Goal: Information Seeking & Learning: Learn about a topic

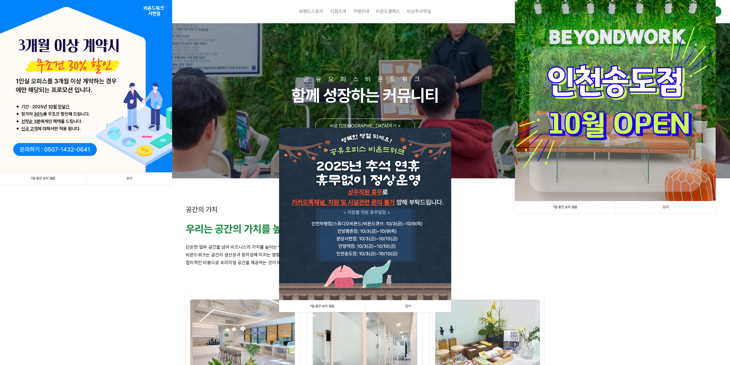
drag, startPoint x: 410, startPoint y: 303, endPoint x: 416, endPoint y: 301, distance: 6.7
click at [410, 303] on link "닫기" at bounding box center [408, 306] width 86 height 12
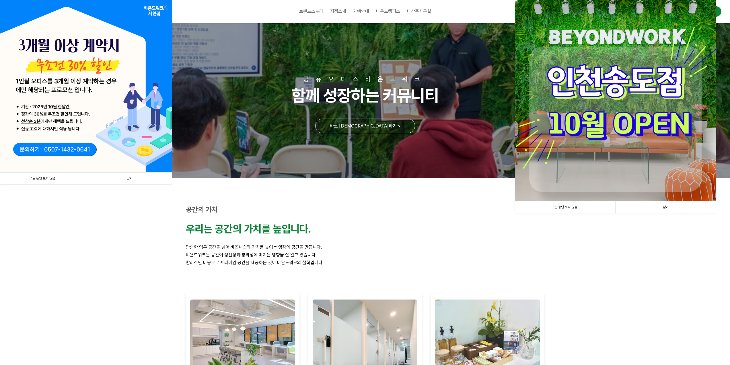
click at [608, 170] on img at bounding box center [615, 100] width 201 height 201
click at [655, 204] on link "닫기" at bounding box center [666, 207] width 100 height 12
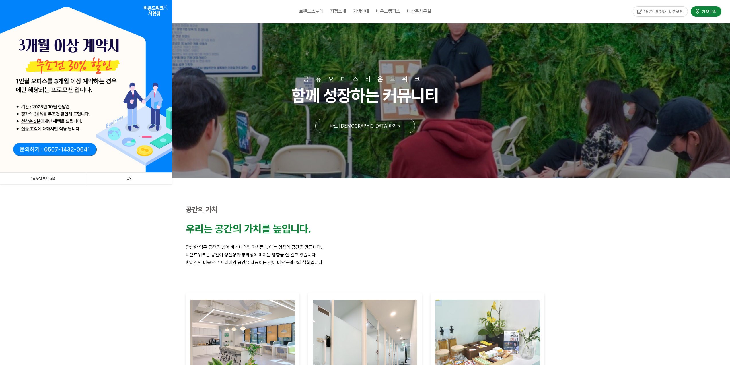
click at [113, 178] on link "닫기" at bounding box center [129, 179] width 86 height 12
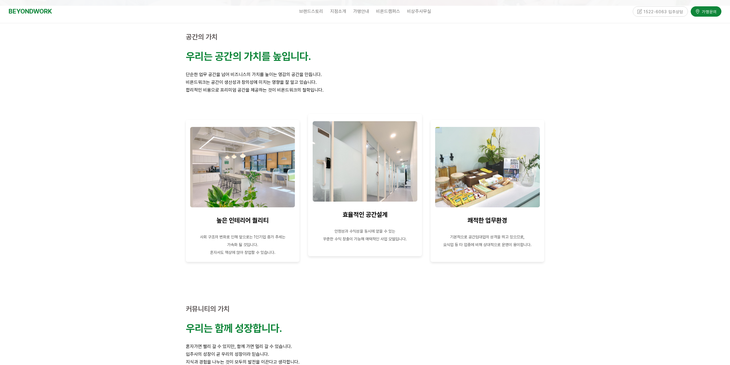
scroll to position [172, 0]
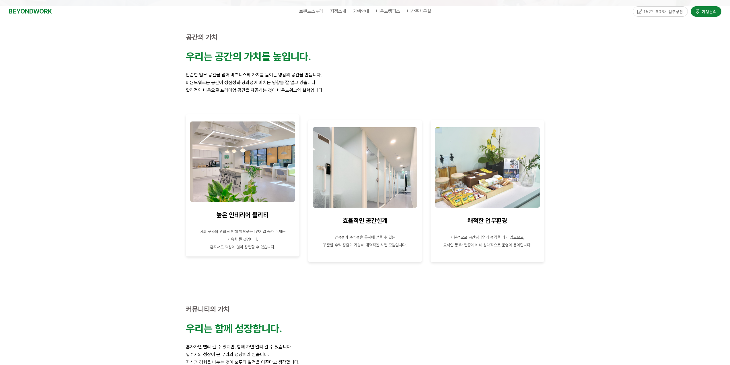
click at [245, 194] on img at bounding box center [242, 161] width 105 height 80
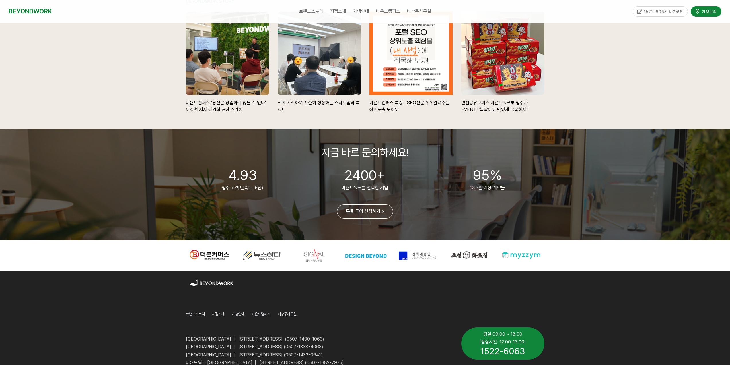
scroll to position [0, 0]
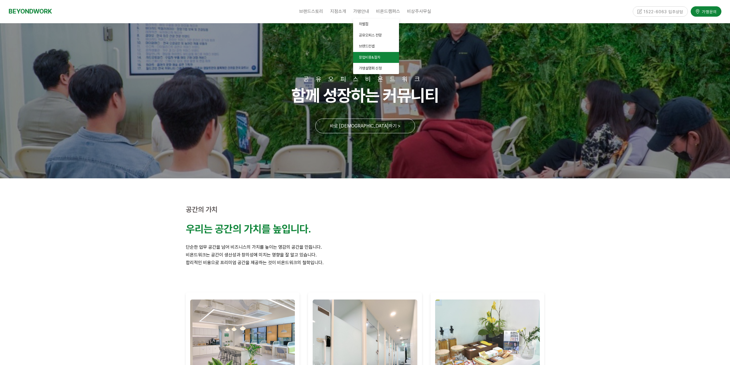
click at [371, 59] on link "창업비용&절차" at bounding box center [376, 57] width 46 height 11
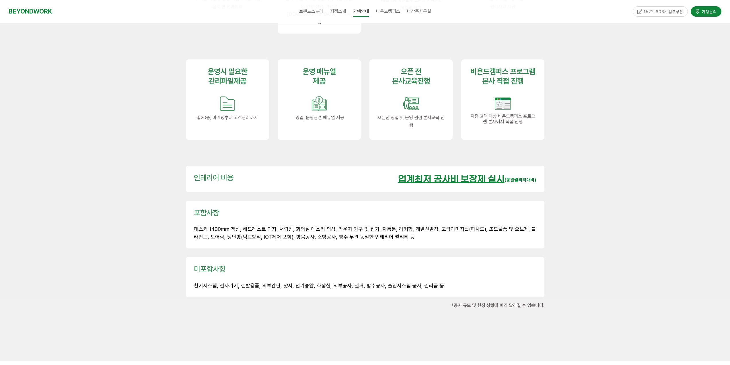
scroll to position [804, 0]
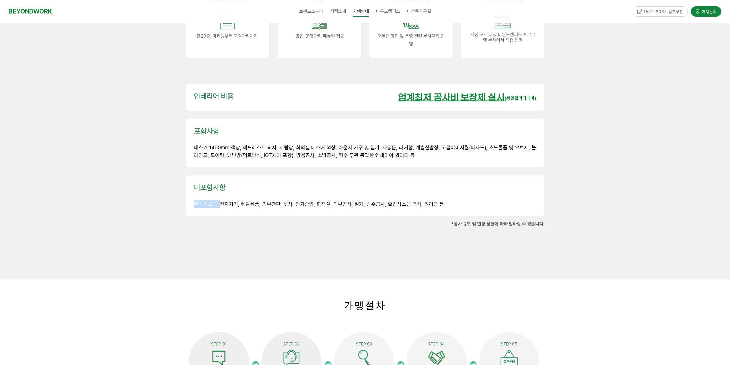
drag, startPoint x: 196, startPoint y: 191, endPoint x: 219, endPoint y: 192, distance: 23.3
click at [219, 201] on span "환기시스템, 전자기기, 렌탈용품, 외부간판, 샷시, 전기승압, 화장실, 외부공사, 철거, 방수공사, 출입시스템 공사, 권리금 등" at bounding box center [319, 204] width 250 height 6
drag, startPoint x: 228, startPoint y: 192, endPoint x: 250, endPoint y: 191, distance: 22.4
click at [237, 201] on span "환기시스템, 전자기기, 렌탈용품, 외부간판, 샷시, 전기승압, 화장실, 외부공사, 철거, 방수공사, 출입시스템 공사, 권리금 등" at bounding box center [319, 204] width 250 height 6
drag, startPoint x: 243, startPoint y: 190, endPoint x: 259, endPoint y: 190, distance: 16.6
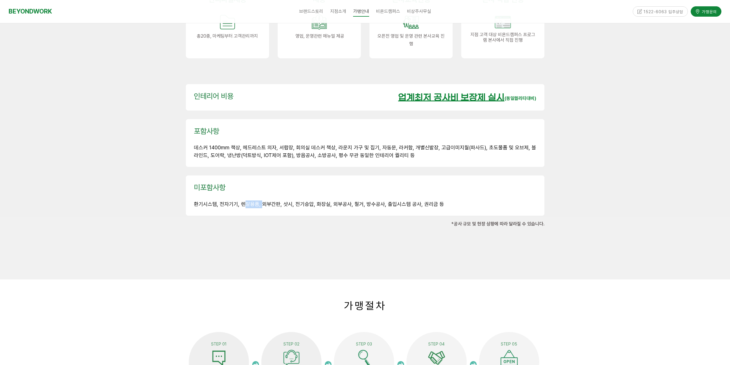
click at [259, 201] on span "환기시스템, 전자기기, 렌탈용품, 외부간판, 샷시, 전기승압, 화장실, 외부공사, 철거, 방수공사, 출입시스템 공사, 권리금 등" at bounding box center [319, 204] width 250 height 6
click at [271, 193] on p at bounding box center [365, 197] width 343 height 8
drag, startPoint x: 222, startPoint y: 190, endPoint x: 263, endPoint y: 192, distance: 41.4
click at [256, 196] on div "미포함사항 환기시스템, 전자기기, 렌탈용품, 외부간판, 샷시, 전기승압, 화장실, 외부공사, 철거, 방수공사, 출입시스템 공사, 권리금 등" at bounding box center [365, 195] width 359 height 40
drag, startPoint x: 264, startPoint y: 189, endPoint x: 288, endPoint y: 190, distance: 23.3
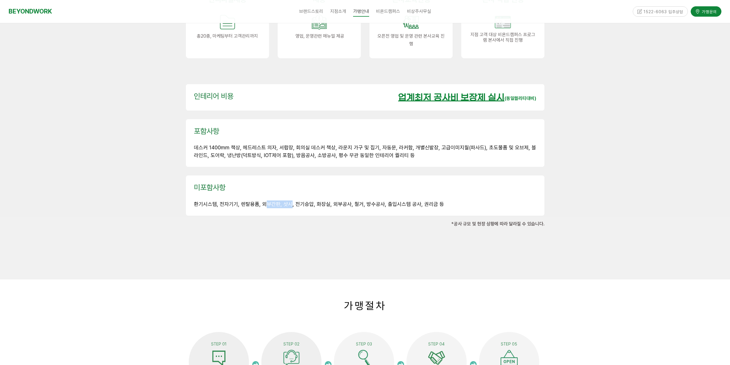
click at [288, 201] on span "환기시스템, 전자기기, 렌탈용품, 외부간판, 샷시, 전기승압, 화장실, 외부공사, 철거, 방수공사, 출입시스템 공사, 권리금 등" at bounding box center [319, 204] width 250 height 6
drag, startPoint x: 293, startPoint y: 193, endPoint x: 434, endPoint y: 190, distance: 141.0
click at [434, 201] on span "환기시스템, 전자기기, 렌탈용품, 외부간판, 샷시, 전기승압, 화장실, 외부공사, 철거, 방수공사, 출입시스템 공사, 권리금 등" at bounding box center [319, 204] width 250 height 6
click at [388, 201] on span "환기시스템, 전자기기, 렌탈용품, 외부간판, 샷시, 전기승압, 화장실, 외부공사, 철거, 방수공사, 출입시스템 공사, 권리금 등" at bounding box center [319, 204] width 250 height 6
drag, startPoint x: 388, startPoint y: 192, endPoint x: 415, endPoint y: 194, distance: 27.1
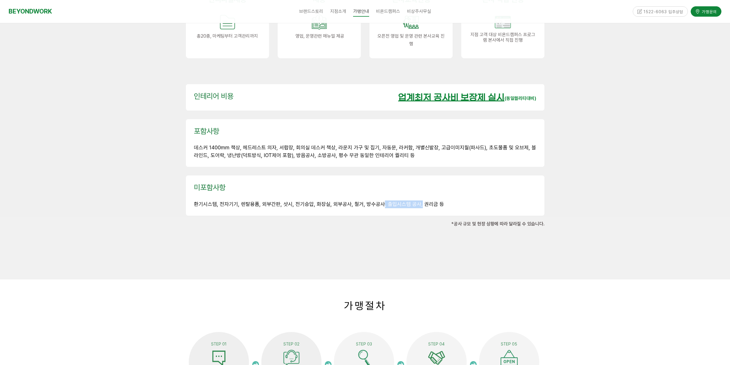
click at [415, 201] on span "환기시스템, 전자기기, 렌탈용품, 외부간판, 샷시, 전기승압, 화장실, 외부공사, 철거, 방수공사, 출입시스템 공사, 권리금 등" at bounding box center [319, 204] width 250 height 6
drag, startPoint x: 375, startPoint y: 134, endPoint x: 394, endPoint y: 135, distance: 19.3
click at [394, 144] on span "데스커 1400mm 책상, 헤드레스트 의자, 서랍장, 회의실 데스커 책상, 라운지 가구 및 집기, 자동문, 라커함, 개별신발장, 고급이미지월(…" at bounding box center [365, 151] width 342 height 14
drag, startPoint x: 412, startPoint y: 189, endPoint x: 445, endPoint y: 188, distance: 32.7
click at [445, 200] on p "환기시스템, 전자기기, 렌탈용품, 외부간판, 샷시, 전기승압, 화장실, 외부공사, 철거, 방수공사, 출입시스템 공사, 권리금 등" at bounding box center [365, 204] width 343 height 8
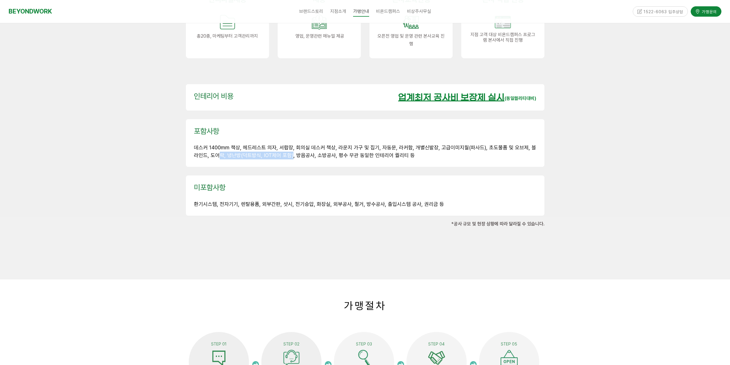
drag, startPoint x: 210, startPoint y: 141, endPoint x: 281, endPoint y: 146, distance: 71.7
click at [281, 146] on p "데스커 1400mm 책상, 헤드레스트 의자, 서랍장, 회의실 데스커 책상, 라운지 가구 및 집기, 자동문, 라커함, 개별신발장, 고급이미지월(…" at bounding box center [365, 151] width 343 height 15
click at [256, 148] on div "포함사항 데스커 1400mm 책상, 헤드레스트 의자, 서랍장, 회의실 데스커 책상, 라운지 가구 및 집기, 자동문, 라커함, 개별신발장, 고급…" at bounding box center [365, 143] width 359 height 48
drag, startPoint x: 218, startPoint y: 143, endPoint x: 320, endPoint y: 148, distance: 102.9
click at [320, 148] on div "포함사항 데스커 1400mm 책상, 헤드레스트 의자, 서랍장, 회의실 데스커 책상, 라운지 가구 및 집기, 자동문, 라커함, 개별신발장, 고급…" at bounding box center [365, 143] width 359 height 48
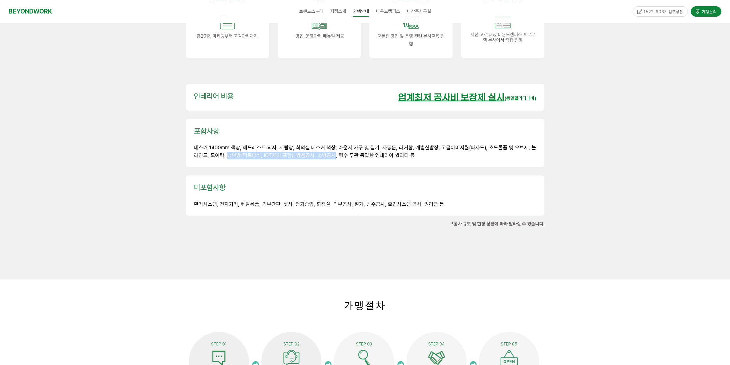
drag, startPoint x: 325, startPoint y: 145, endPoint x: 399, endPoint y: 152, distance: 73.8
click at [400, 150] on div "포함사항 데스커 1400mm 책상, 헤드레스트 의자, 서랍장, 회의실 데스커 책상, 라운지 가구 및 집기, 자동문, 라커함, 개별신발장, 고급…" at bounding box center [365, 143] width 359 height 48
drag, startPoint x: 193, startPoint y: 191, endPoint x: 231, endPoint y: 189, distance: 37.7
click at [224, 190] on div "미포함사항 환기시스템, 전자기기, 렌탈용품, 외부간판, 샷시, 전기승압, 화장실, 외부공사, 철거, 방수공사, 출입시스템 공사, 권리금 등" at bounding box center [365, 195] width 359 height 40
drag, startPoint x: 207, startPoint y: 135, endPoint x: 235, endPoint y: 134, distance: 28.1
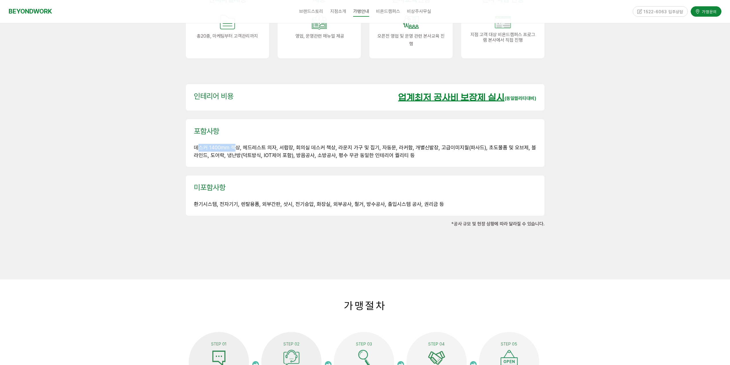
click at [235, 144] on span "데스커 1400mm 책상, 헤드레스트 의자, 서랍장, 회의실 데스커 책상, 라운지 가구 및 집기, 자동문, 라커함, 개별신발장, 고급이미지월(…" at bounding box center [365, 151] width 342 height 14
drag, startPoint x: 246, startPoint y: 135, endPoint x: 272, endPoint y: 134, distance: 26.1
click at [268, 144] on span "데스커 1400mm 책상, 헤드레스트 의자, 서랍장, 회의실 데스커 책상, 라운지 가구 및 집기, 자동문, 라커함, 개별신발장, 고급이미지월(…" at bounding box center [365, 151] width 342 height 14
drag, startPoint x: 281, startPoint y: 135, endPoint x: 288, endPoint y: 135, distance: 7.2
click at [288, 144] on span "데스커 1400mm 책상, 헤드레스트 의자, 서랍장, 회의실 데스커 책상, 라운지 가구 및 집기, 자동문, 라커함, 개별신발장, 고급이미지월(…" at bounding box center [365, 151] width 342 height 14
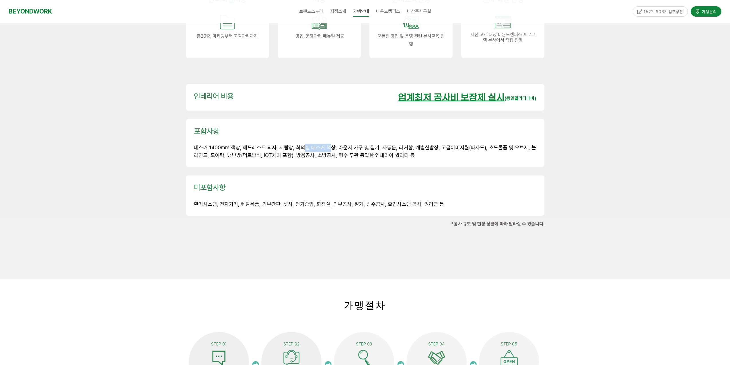
drag, startPoint x: 303, startPoint y: 134, endPoint x: 328, endPoint y: 135, distance: 25.0
click at [328, 144] on span "데스커 1400mm 책상, 헤드레스트 의자, 서랍장, 회의실 데스커 책상, 라운지 가구 및 집기, 자동문, 라커함, 개별신발장, 고급이미지월(…" at bounding box center [365, 151] width 342 height 14
drag, startPoint x: 337, startPoint y: 135, endPoint x: 368, endPoint y: 135, distance: 31.3
click at [368, 144] on span "데스커 1400mm 책상, 헤드레스트 의자, 서랍장, 회의실 데스커 책상, 라운지 가구 및 집기, 자동문, 라커함, 개별신발장, 고급이미지월(…" at bounding box center [365, 151] width 342 height 14
drag, startPoint x: 394, startPoint y: 135, endPoint x: 406, endPoint y: 136, distance: 12.6
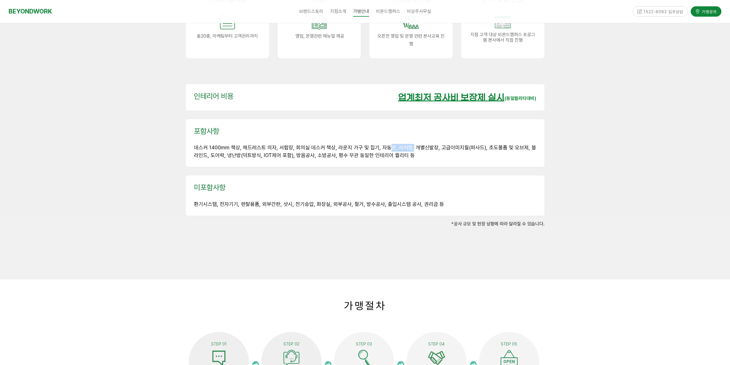
click at [406, 144] on span "데스커 1400mm 책상, 헤드레스트 의자, 서랍장, 회의실 데스커 책상, 라운지 가구 및 집기, 자동문, 라커함, 개별신발장, 고급이미지월(…" at bounding box center [365, 151] width 342 height 14
click at [404, 144] on span "데스커 1400mm 책상, 헤드레스트 의자, 서랍장, 회의실 데스커 책상, 라운지 가구 및 집기, 자동문, 라커함, 개별신발장, 고급이미지월(…" at bounding box center [365, 151] width 342 height 14
drag, startPoint x: 394, startPoint y: 134, endPoint x: 403, endPoint y: 133, distance: 9.5
click at [403, 144] on span "데스커 1400mm 책상, 헤드레스트 의자, 서랍장, 회의실 데스커 책상, 라운지 가구 및 집기, 자동문, 라커함, 개별신발장, 고급이미지월(…" at bounding box center [365, 151] width 342 height 14
drag, startPoint x: 409, startPoint y: 137, endPoint x: 426, endPoint y: 135, distance: 16.4
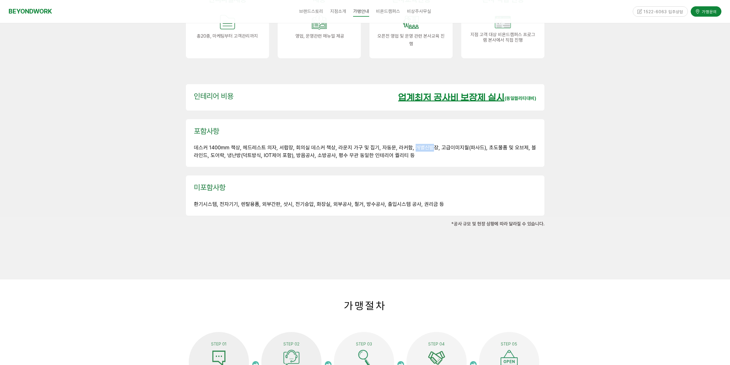
click at [426, 144] on span "데스커 1400mm 책상, 헤드레스트 의자, 서랍장, 회의실 데스커 책상, 라운지 가구 및 집기, 자동문, 라커함, 개별신발장, 고급이미지월(…" at bounding box center [365, 151] width 342 height 14
drag, startPoint x: 438, startPoint y: 135, endPoint x: 485, endPoint y: 136, distance: 46.2
click at [485, 144] on span "데스커 1400mm 책상, 헤드레스트 의자, 서랍장, 회의실 데스커 책상, 라운지 가구 및 집기, 자동문, 라커함, 개별신발장, 고급이미지월(…" at bounding box center [365, 151] width 342 height 14
drag, startPoint x: 493, startPoint y: 137, endPoint x: 506, endPoint y: 136, distance: 13.5
click at [506, 144] on span "데스커 1400mm 책상, 헤드레스트 의자, 서랍장, 회의실 데스커 책상, 라운지 가구 및 집기, 자동문, 라커함, 개별신발장, 고급이미지월(…" at bounding box center [365, 151] width 342 height 14
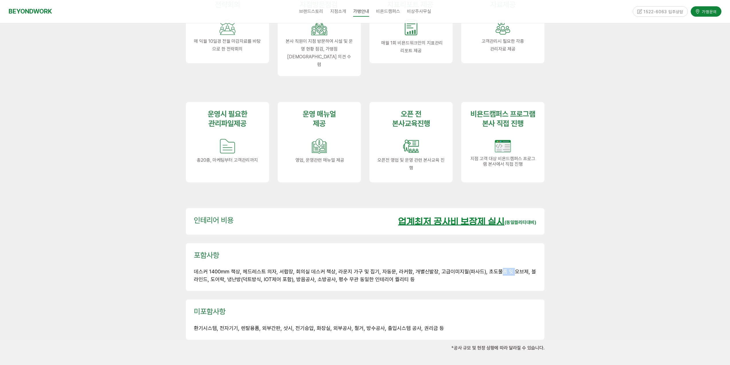
scroll to position [689, 0]
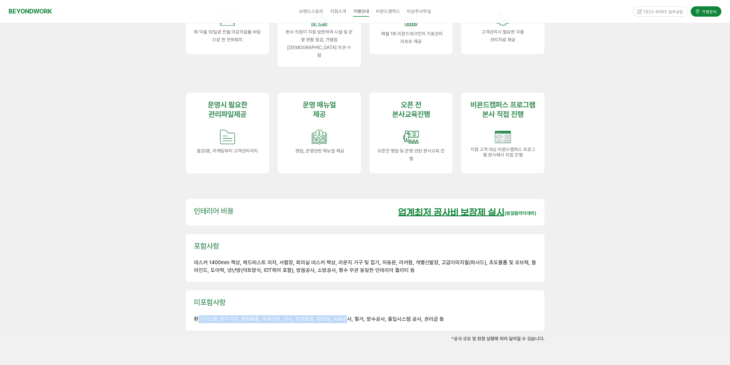
drag, startPoint x: 197, startPoint y: 306, endPoint x: 342, endPoint y: 307, distance: 145.0
click at [342, 316] on span "환기시스템, 전자기기, 렌탈용품, 외부간판, 샷시, 전기승압, 화장실, 외부공사, 철거, 방수공사, 출입시스템 공사, 권리금 등" at bounding box center [319, 319] width 250 height 6
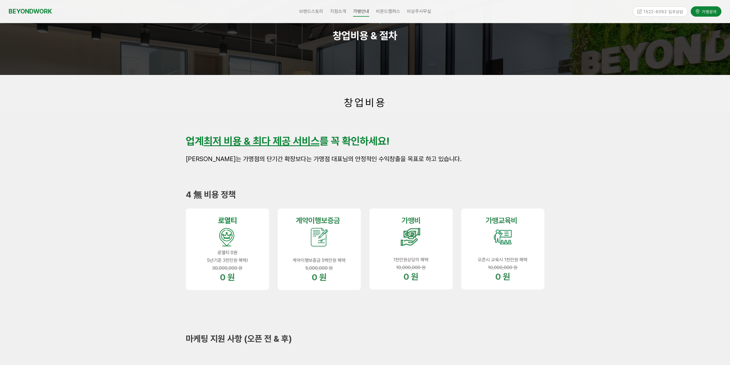
scroll to position [0, 0]
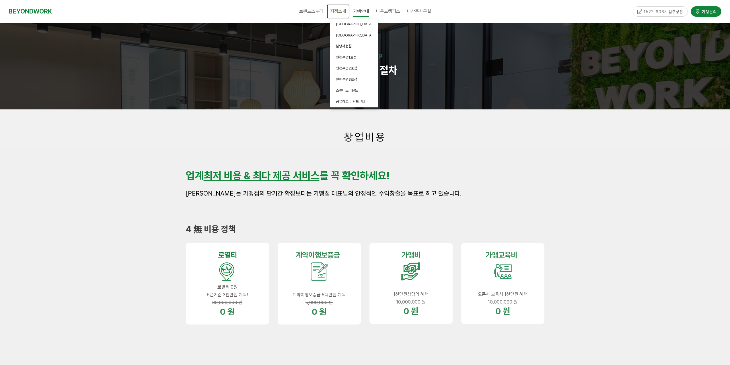
click at [340, 9] on span "지점소개" at bounding box center [338, 11] width 16 height 5
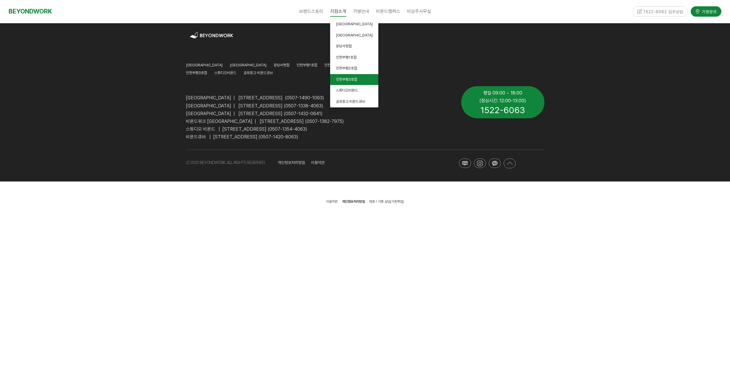
click at [357, 80] on span "인천부평3호점" at bounding box center [346, 79] width 21 height 4
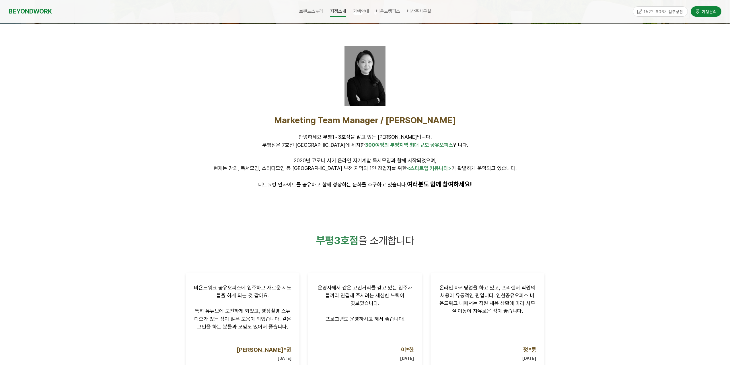
scroll to position [258, 0]
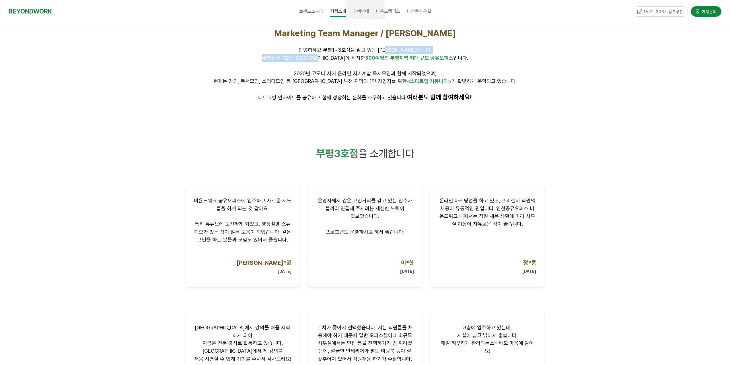
drag, startPoint x: 344, startPoint y: 53, endPoint x: 403, endPoint y: 50, distance: 59.2
click at [403, 50] on div "Marketing Team Manager / 김인환 안녕하세요 부평1~3호점을 맡고 있는 김인환입니다. 부평점은 7호선 굴포천역에 위치한 30…" at bounding box center [365, 65] width 359 height 74
click at [392, 53] on span "안녕하세요 부평1~3호점을 맡고 있는 김인환입니다." at bounding box center [365, 50] width 133 height 6
click at [386, 60] on span "300여평의 부평지역 최대 규모 공유오피스" at bounding box center [409, 58] width 88 height 6
drag, startPoint x: 419, startPoint y: 61, endPoint x: 434, endPoint y: 61, distance: 15.2
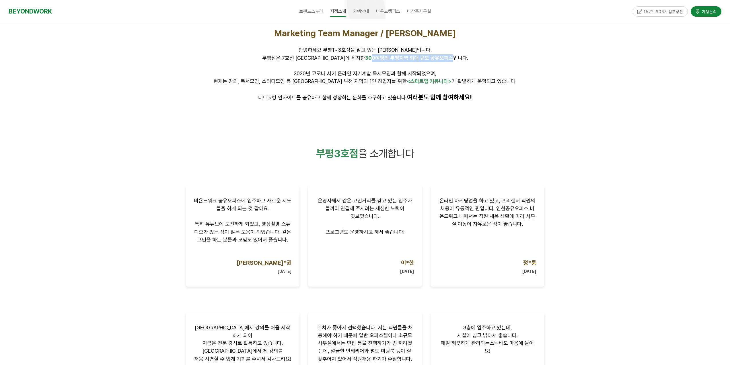
click at [434, 61] on p "부평점은 7호선 굴포천역에 위치한 300여평의 부평지역 최대 규모 공유오피스 입니다." at bounding box center [365, 58] width 359 height 8
drag, startPoint x: 336, startPoint y: 71, endPoint x: 416, endPoint y: 75, distance: 80.4
click at [385, 75] on span "2020년 코로나 시기 온라인 자기계발 독서모임과 함께 시작되었으며," at bounding box center [365, 73] width 143 height 6
click at [416, 75] on span "2020년 코로나 시기 온라인 자기계발 독서모임과 함께 시작되었으며," at bounding box center [365, 73] width 143 height 6
drag, startPoint x: 361, startPoint y: 79, endPoint x: 451, endPoint y: 86, distance: 89.8
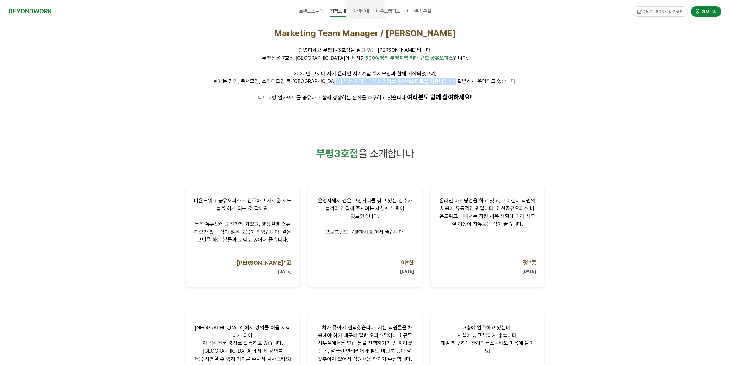
click at [446, 86] on div "Marketing Team Manager / 김인환 안녕하세요 부평1~3호점을 맡고 있는 김인환입니다. 부평점은 7호선 굴포천역에 위치한 30…" at bounding box center [365, 65] width 359 height 74
click at [454, 86] on p at bounding box center [365, 89] width 359 height 8
drag, startPoint x: 338, startPoint y: 100, endPoint x: 451, endPoint y: 107, distance: 113.0
click at [420, 106] on div "Marketing Team Manager / 김인환 안녕하세요 부평1~3호점을 맡고 있는 김인환입니다. 부평점은 7호선 굴포천역에 위치한 30…" at bounding box center [365, 30] width 367 height 186
click at [454, 107] on div at bounding box center [365, 114] width 367 height 17
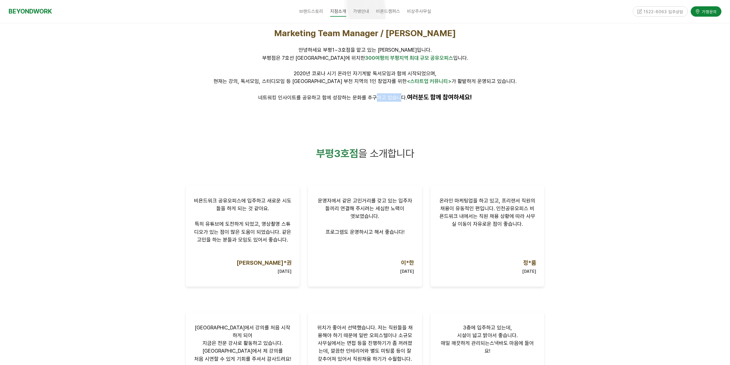
drag, startPoint x: 419, startPoint y: 100, endPoint x: 454, endPoint y: 102, distance: 35.1
click at [427, 101] on p "네트워킹 인사이트를 공유하고 함께 성장하는 문화를 추구하고 있습니다. 여러분도 함께 참여하세요!" at bounding box center [365, 97] width 359 height 8
click at [454, 102] on div "Marketing Team Manager / 김인환 안녕하세요 부평1~3호점을 맡고 있는 김인환입니다. 부평점은 7호선 굴포천역에 위치한 30…" at bounding box center [365, 65] width 367 height 82
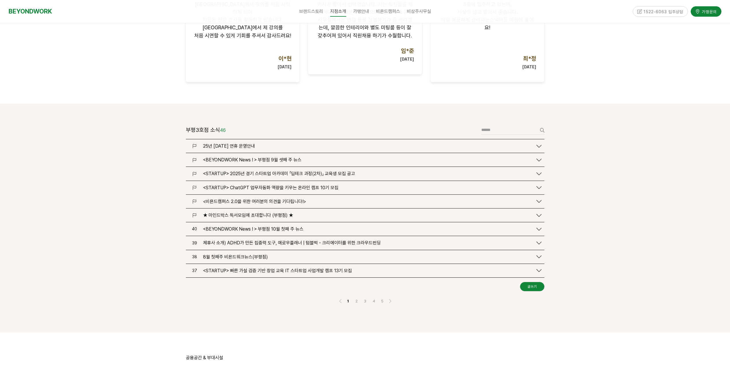
scroll to position [631, 0]
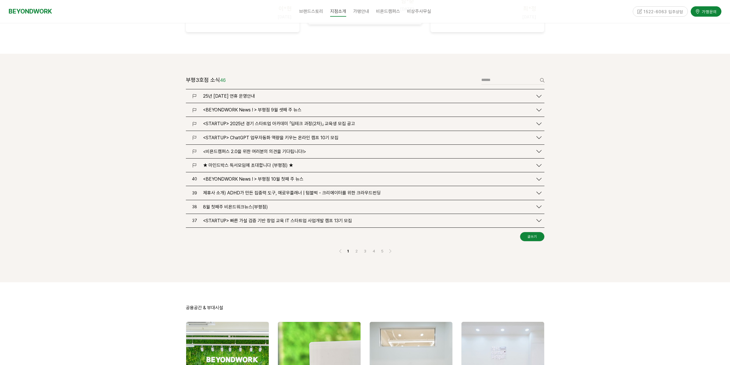
click at [278, 107] on span "<BEYONDWORK News ! > 부평점 9월 셋째 주 뉴스" at bounding box center [252, 109] width 98 height 5
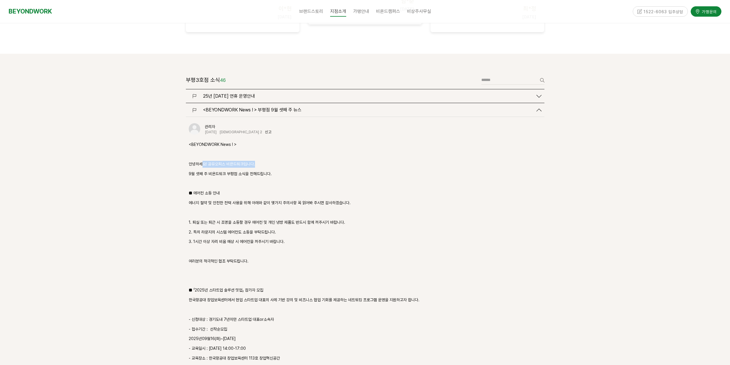
click at [264, 161] on p "안녕하세요! 공유오피스 비욘드워크입니다." at bounding box center [365, 164] width 353 height 7
drag, startPoint x: 245, startPoint y: 169, endPoint x: 276, endPoint y: 170, distance: 30.5
click at [276, 170] on div "<BEYONDWORK News ! > 안녕하세요! 공유오피스 비욘드워크입니다. 9월 셋째 주 비욘드워크 부평점 소식을 전해드립니다. ■ 에어컨…" at bounding box center [365, 296] width 353 height 308
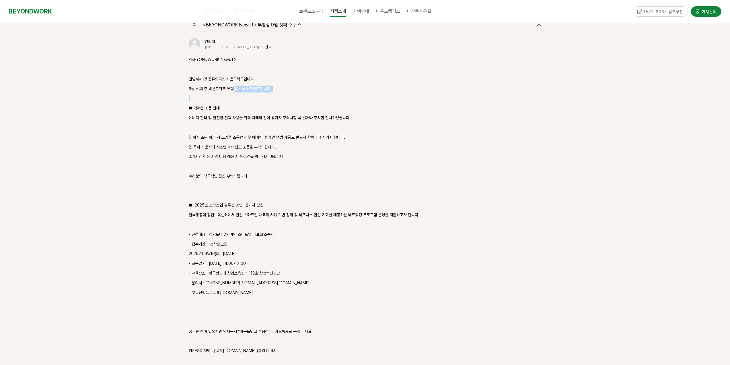
scroll to position [718, 0]
drag, startPoint x: 211, startPoint y: 106, endPoint x: 282, endPoint y: 112, distance: 71.2
click at [282, 112] on div "<BEYONDWORK News ! > 안녕하세요! 공유오피스 비욘드워크입니다. 9월 셋째 주 비욘드워크 부평점 소식을 전해드립니다. ■ 에어컨…" at bounding box center [365, 209] width 353 height 308
click at [278, 114] on p "에너지 절약 및 안전한 전력 사용을 위해 아래와 같이 몇가지 주의사항 꼭 읽어봐 주시면 감사하겠습니다." at bounding box center [365, 117] width 353 height 7
drag, startPoint x: 304, startPoint y: 109, endPoint x: 323, endPoint y: 111, distance: 19.4
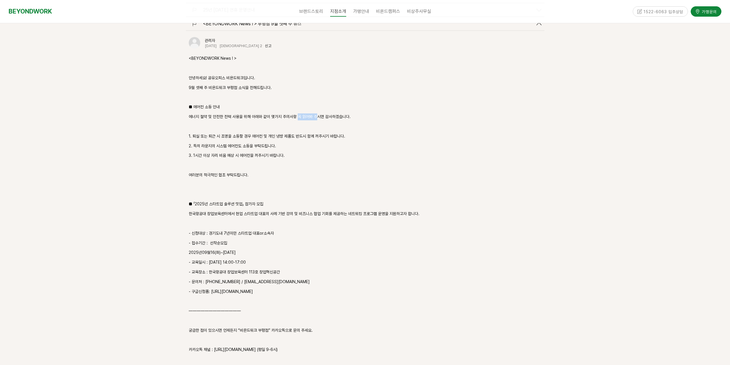
click at [322, 114] on p "에너지 절약 및 안전한 전력 사용을 위해 아래와 같이 몇가지 주의사항 꼭 읽어봐 주시면 감사하겠습니다." at bounding box center [365, 117] width 353 height 7
click at [291, 133] on p "1. 퇴실 또는 퇴근 시 조명을 소등할 경우 에어컨 및 개인 냉방 제품도 반드시 함께 꺼주시기 바랍니다." at bounding box center [365, 136] width 353 height 7
drag, startPoint x: 305, startPoint y: 131, endPoint x: 245, endPoint y: 133, distance: 59.4
click at [304, 133] on p "1. 퇴실 또는 퇴근 시 조명을 소등할 경우 에어컨 및 개인 냉방 제품도 반드시 함께 꺼주시기 바랍니다." at bounding box center [365, 136] width 353 height 7
drag, startPoint x: 280, startPoint y: 139, endPoint x: 294, endPoint y: 140, distance: 14.7
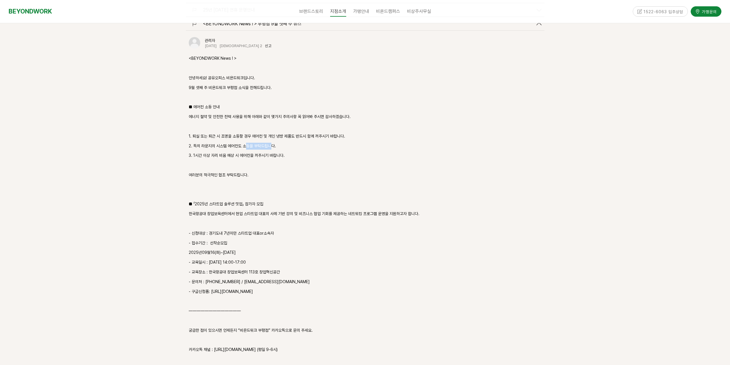
click at [287, 139] on div "<BEYONDWORK News ! > 안녕하세요! 공유오피스 비욘드워크입니다. 9월 셋째 주 비욘드워크 부평점 소식을 전해드립니다. ■ 에어컨…" at bounding box center [365, 209] width 353 height 308
drag, startPoint x: 294, startPoint y: 140, endPoint x: 274, endPoint y: 141, distance: 19.8
click at [294, 143] on p "2. 특히 라운지의 시스템 에어컨도 소등을 부탁드립니다." at bounding box center [365, 146] width 353 height 7
click at [277, 143] on p "2. 특히 라운지의 시스템 에어컨도 소등을 부탁드립니다." at bounding box center [365, 146] width 353 height 7
drag, startPoint x: 274, startPoint y: 150, endPoint x: 242, endPoint y: 146, distance: 32.4
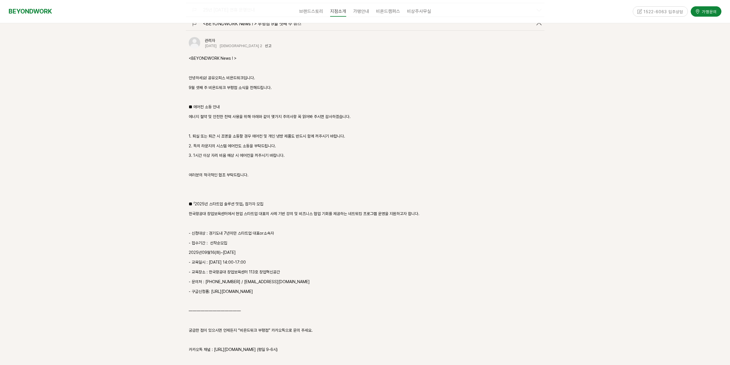
click at [274, 152] on p "3. 1시간 이상 자리 비움 예상 시 에어컨을 꺼주시기 바랍니다." at bounding box center [365, 155] width 353 height 7
click at [276, 152] on p "3. 1시간 이상 자리 비움 예상 시 에어컨을 꺼주시기 바랍니다." at bounding box center [365, 155] width 353 height 7
click at [280, 152] on p "3. 1시간 이상 자리 비움 예상 시 에어컨을 꺼주시기 바랍니다." at bounding box center [365, 155] width 353 height 7
drag, startPoint x: 253, startPoint y: 148, endPoint x: 283, endPoint y: 151, distance: 30.3
click at [279, 152] on p "3. 1시간 이상 자리 비움 예상 시 에어컨을 꺼주시기 바랍니다." at bounding box center [365, 155] width 353 height 7
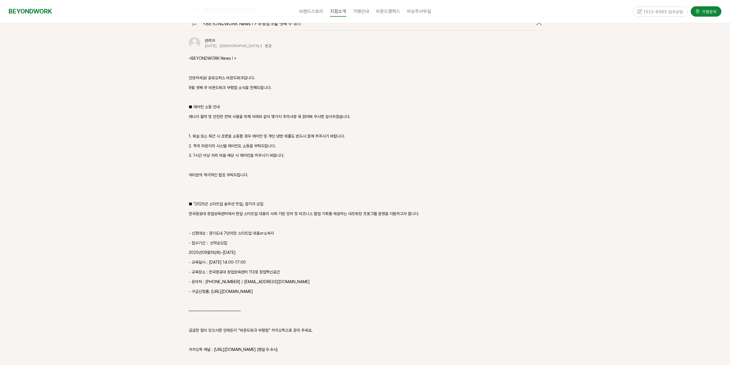
drag, startPoint x: 283, startPoint y: 151, endPoint x: 235, endPoint y: 145, distance: 49.1
click at [283, 152] on p "3. 1시간 이상 자리 비움 예상 시 에어컨을 꺼주시기 바랍니다." at bounding box center [365, 155] width 353 height 7
drag, startPoint x: 235, startPoint y: 145, endPoint x: 280, endPoint y: 152, distance: 45.5
click at [275, 152] on p "3. 1시간 이상 자리 비움 예상 시 에어컨을 꺼주시기 바랍니다." at bounding box center [365, 155] width 353 height 7
click at [280, 152] on div "<BEYONDWORK News ! > 안녕하세요! 공유오피스 비욘드워크입니다. 9월 셋째 주 비욘드워크 부평점 소식을 전해드립니다. ■ 에어컨…" at bounding box center [365, 209] width 353 height 308
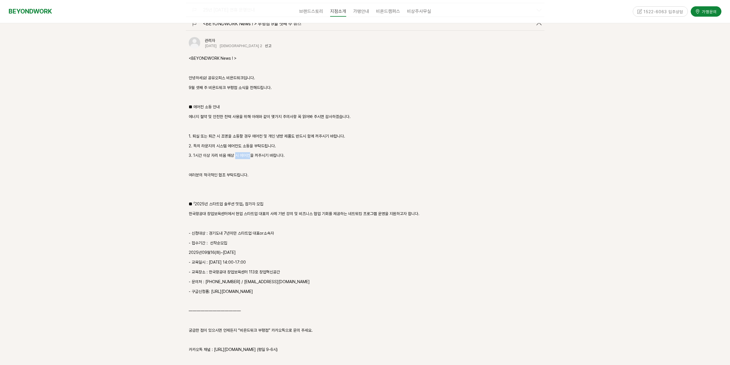
drag, startPoint x: 236, startPoint y: 147, endPoint x: 287, endPoint y: 152, distance: 51.4
click at [284, 152] on div "<BEYONDWORK News ! > 안녕하세요! 공유오피스 비욘드워크입니다. 9월 셋째 주 비욘드워크 부평점 소식을 전해드립니다. ■ 에어컨…" at bounding box center [365, 209] width 353 height 308
drag, startPoint x: 287, startPoint y: 152, endPoint x: 246, endPoint y: 143, distance: 42.1
click at [287, 152] on div "<BEYONDWORK News ! > 안녕하세요! 공유오피스 비욘드워크입니다. 9월 셋째 주 비욘드워크 부평점 소식을 전해드립니다. ■ 에어컨…" at bounding box center [365, 209] width 353 height 308
drag, startPoint x: 277, startPoint y: 142, endPoint x: 282, endPoint y: 143, distance: 5.2
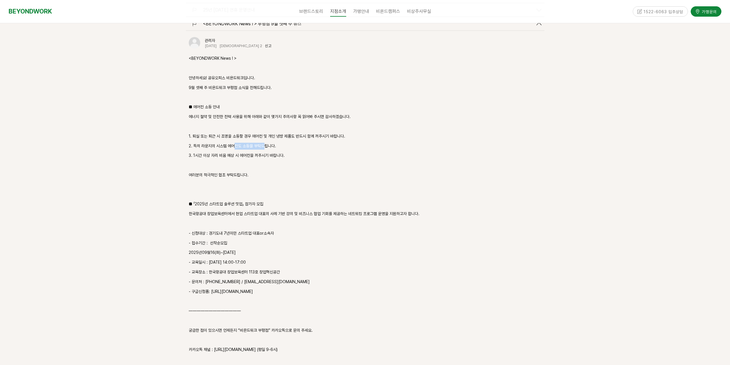
click at [281, 143] on div "<BEYONDWORK News ! > 안녕하세요! 공유오피스 비욘드워크입니다. 9월 셋째 주 비욘드워크 부평점 소식을 전해드립니다. ■ 에어컨…" at bounding box center [365, 209] width 353 height 308
click at [281, 152] on p "3. 1시간 이상 자리 비움 예상 시 에어컨을 꺼주시기 바랍니다." at bounding box center [365, 155] width 353 height 7
drag, startPoint x: 232, startPoint y: 148, endPoint x: 279, endPoint y: 152, distance: 47.3
click at [274, 152] on div "<BEYONDWORK News ! > 안녕하세요! 공유오피스 비욘드워크입니다. 9월 셋째 주 비욘드워크 부평점 소식을 전해드립니다. ■ 에어컨…" at bounding box center [365, 209] width 353 height 308
drag, startPoint x: 281, startPoint y: 152, endPoint x: 249, endPoint y: 149, distance: 32.1
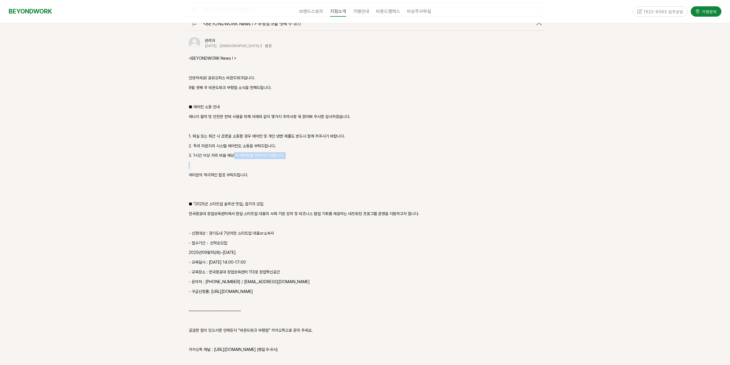
click at [282, 152] on div "<BEYONDWORK News ! > 안녕하세요! 공유오피스 비욘드워크입니다. 9월 셋째 주 비욘드워크 부평점 소식을 전해드립니다. ■ 에어컨…" at bounding box center [365, 209] width 353 height 308
click at [288, 152] on p "3. 1시간 이상 자리 비움 예상 시 에어컨을 꺼주시기 바랍니다." at bounding box center [365, 155] width 353 height 7
drag, startPoint x: 225, startPoint y: 170, endPoint x: 266, endPoint y: 173, distance: 41.4
click at [263, 173] on div "<BEYONDWORK News ! > 안녕하세요! 공유오피스 비욘드워크입니다. 9월 셋째 주 비욘드워크 부평점 소식을 전해드립니다. ■ 에어컨…" at bounding box center [365, 209] width 353 height 308
click at [266, 173] on div "<BEYONDWORK News ! > 안녕하세요! 공유오피스 비욘드워크입니다. 9월 셋째 주 비욘드워크 부평점 소식을 전해드립니다. ■ 에어컨…" at bounding box center [365, 209] width 353 height 308
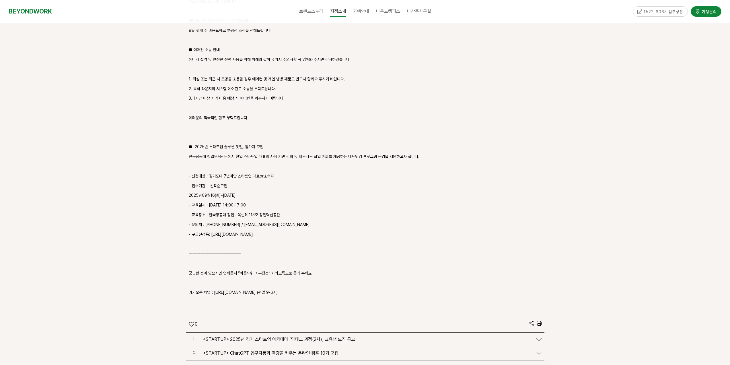
scroll to position [775, 0]
click at [266, 143] on div "<BEYONDWORK News ! > 안녕하세요! 공유오피스 비욘드워크입니다. 9월 셋째 주 비욘드워크 부평점 소식을 전해드립니다. ■ 에어컨…" at bounding box center [365, 152] width 353 height 308
drag, startPoint x: 278, startPoint y: 142, endPoint x: 241, endPoint y: 135, distance: 38.6
click at [278, 144] on p "■ 「2025년 스타트업 솔루션 밋업」 참가자 모집" at bounding box center [365, 147] width 353 height 7
click at [274, 144] on p "■ 「2025년 스타트업 솔루션 밋업」 참가자 모집" at bounding box center [365, 147] width 353 height 7
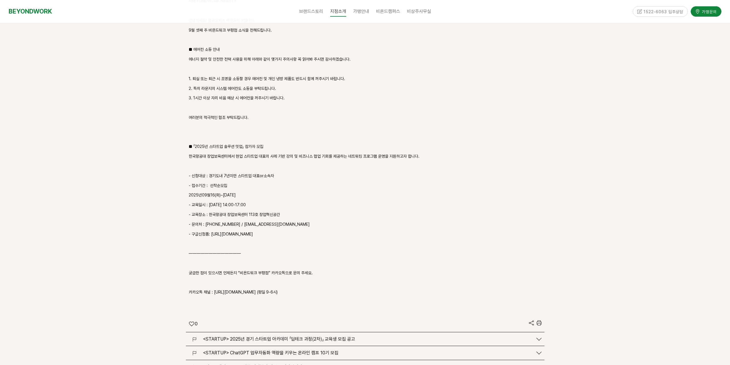
click at [272, 153] on p "한국항공대 창업보육센터에서 현업 스타트업 대표의 사례 기반 강의 및 비즈니스 협업 기회를 제공하는 네트워킹 프로그램 운영을 지원하고자 합니다." at bounding box center [365, 156] width 353 height 7
drag, startPoint x: 247, startPoint y: 148, endPoint x: 285, endPoint y: 151, distance: 38.0
click at [276, 153] on p "한국항공대 창업보육센터에서 현업 스타트업 대표의 사례 기반 강의 및 비즈니스 협업 기회를 제공하는 네트워킹 프로그램 운영을 지원하고자 합니다." at bounding box center [365, 156] width 353 height 7
drag, startPoint x: 285, startPoint y: 151, endPoint x: 307, endPoint y: 158, distance: 22.7
click at [291, 153] on p "한국항공대 창업보육센터에서 현업 스타트업 대표의 사례 기반 강의 및 비즈니스 협업 기회를 제공하는 네트워킹 프로그램 운영을 지원하고자 합니다." at bounding box center [365, 156] width 353 height 7
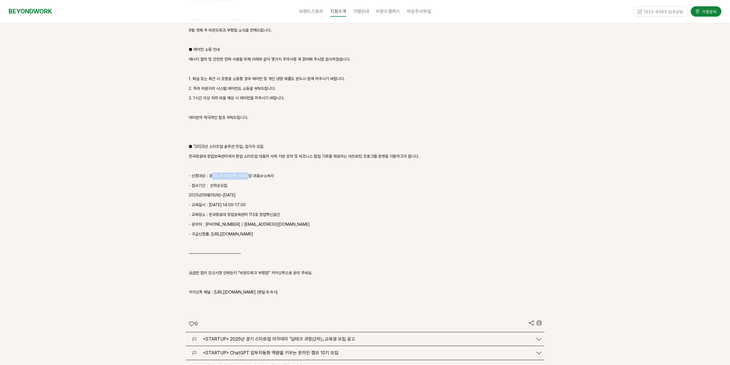
drag, startPoint x: 247, startPoint y: 166, endPoint x: 267, endPoint y: 168, distance: 20.2
click at [253, 173] on p "- 신청대상 : 경기도내 7년미만 스타트업 대표or소속자" at bounding box center [365, 176] width 353 height 7
drag, startPoint x: 267, startPoint y: 168, endPoint x: 226, endPoint y: 165, distance: 40.6
click at [266, 173] on p "- 신청대상 : 경기도내 7년미만 스타트업 대표or소속자" at bounding box center [365, 176] width 353 height 7
drag, startPoint x: 226, startPoint y: 165, endPoint x: 273, endPoint y: 166, distance: 46.5
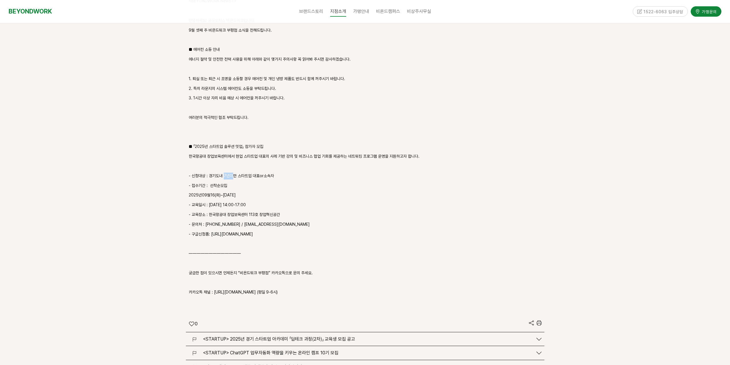
click at [259, 173] on p "- 신청대상 : 경기도내 7년미만 스타트업 대표or소속자" at bounding box center [365, 176] width 353 height 7
click at [276, 173] on p "- 신청대상 : 경기도내 7년미만 스타트업 대표or소속자" at bounding box center [365, 176] width 353 height 7
click at [274, 165] on div "<BEYONDWORK News ! > 안녕하세요! 공유오피스 비욘드워크입니다. 9월 셋째 주 비욘드워크 부평점 소식을 전해드립니다. ■ 에어컨…" at bounding box center [365, 152] width 353 height 308
click at [275, 173] on p "- 신청대상 : 경기도내 7년미만 스타트업 대표or소속자" at bounding box center [365, 176] width 353 height 7
drag, startPoint x: 227, startPoint y: 177, endPoint x: 248, endPoint y: 179, distance: 20.8
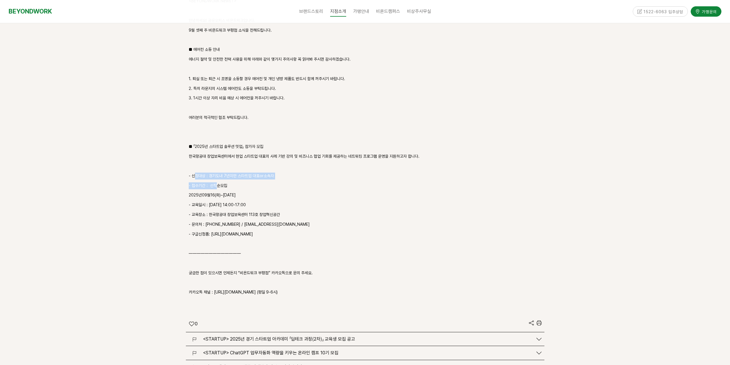
click at [240, 179] on div "<BEYONDWORK News ! > 안녕하세요! 공유오피스 비욘드워크입니다. 9월 셋째 주 비욘드워크 부평점 소식을 전해드립니다. ■ 에어컨…" at bounding box center [365, 152] width 353 height 308
drag, startPoint x: 248, startPoint y: 179, endPoint x: 230, endPoint y: 179, distance: 17.8
click at [247, 182] on p "- 접수기간 : 선착순모집" at bounding box center [365, 185] width 353 height 7
click at [262, 192] on p "2025년09월16(화)~2025-10-13(월)" at bounding box center [365, 195] width 353 height 7
drag
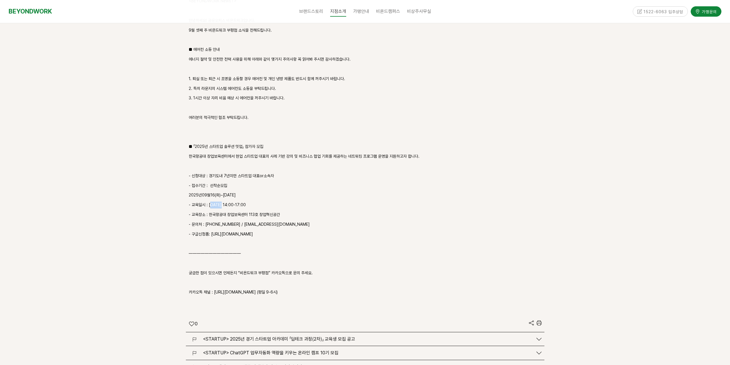
click at [259, 206] on div "<BEYONDWORK News ! > 안녕하세요! 공유오피스 비욘드워크입니다. 9월 셋째 주 비욘드워크 부평점 소식을 전해드립니다. ■ 에어컨…" at bounding box center [365, 152] width 353 height 308
click at [280, 211] on p "- 교육장소 : 한국항공대 창업보육센터 113호 창업혁신공간" at bounding box center [365, 214] width 353 height 7
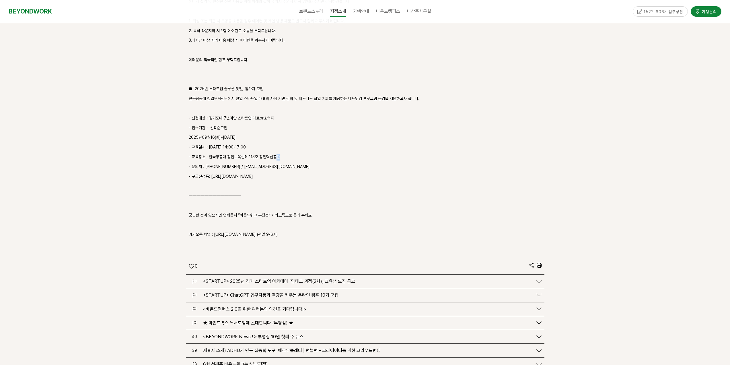
scroll to position [832, 0]
click at [281, 154] on p "- 교육장소 : 한국항공대 창업보육센터 113호 창업혁신공간" at bounding box center [365, 157] width 353 height 7
click at [330, 164] on p "- 문의처 : 02-300-0402 / bi@kau.ac.kr" at bounding box center [365, 167] width 353 height 7
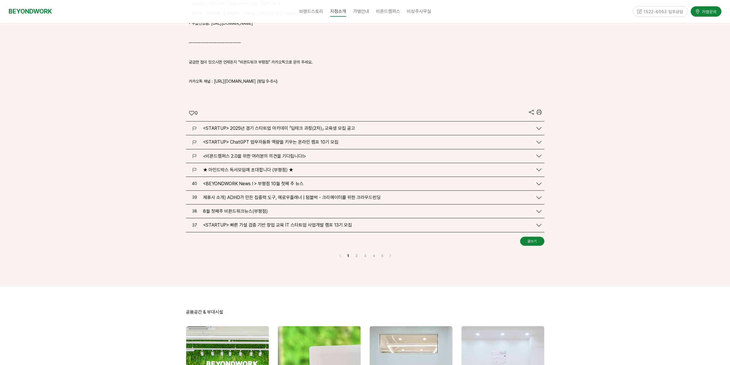
scroll to position [976, 0]
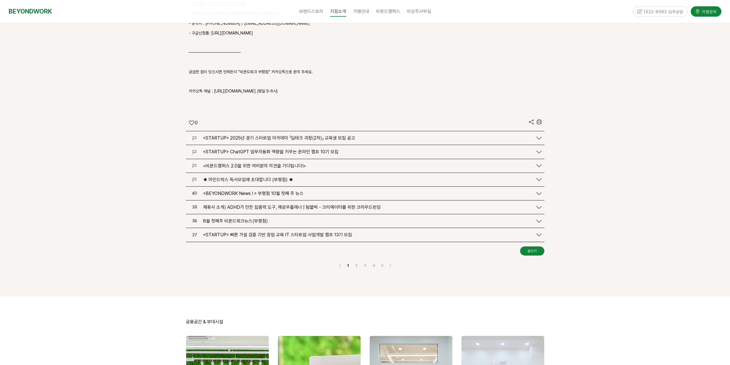
click at [274, 135] on span "<STARTUP> 2025년 경기 스타트업 아카데미 「딥테크 과정(2차)」 교육생 모집 공고" at bounding box center [279, 137] width 152 height 5
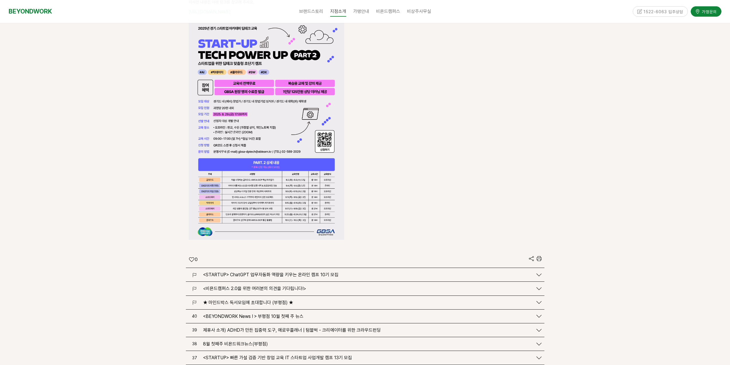
scroll to position [1349, 0]
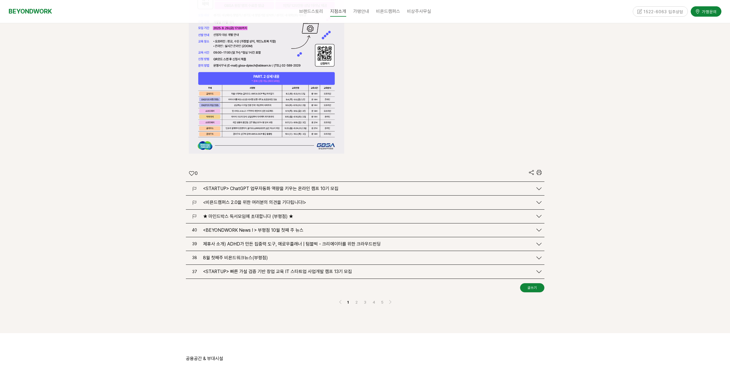
click at [282, 186] on span "<STARTUP> ChatGPT 업무자동화 역량을 키우는 온라인 캠프 10기 모집" at bounding box center [270, 188] width 135 height 5
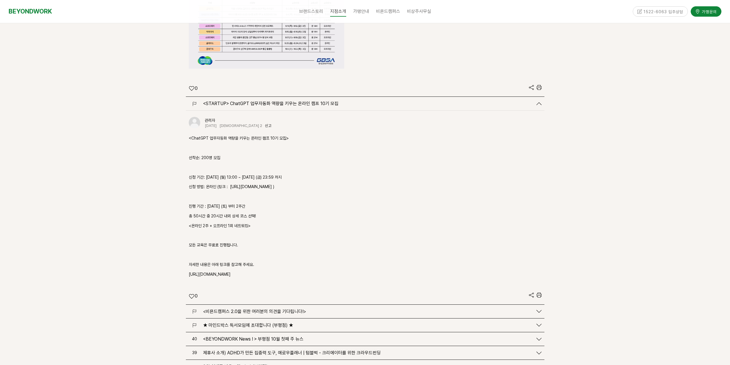
scroll to position [1435, 0]
click at [233, 153] on p "선착순: 200명 모집" at bounding box center [365, 156] width 353 height 7
click at [275, 170] on div "<ChatGPT 업무자동화 역량을 키우는 온라인 캠프 10기 모집> 선착순: 200명 모집 신청 기간: 25.07.28 (월) 13:00 ~ …" at bounding box center [365, 205] width 353 height 143
click at [246, 202] on p "진행 기간 : 25.08.16 (토) 부터 2주간" at bounding box center [365, 205] width 353 height 7
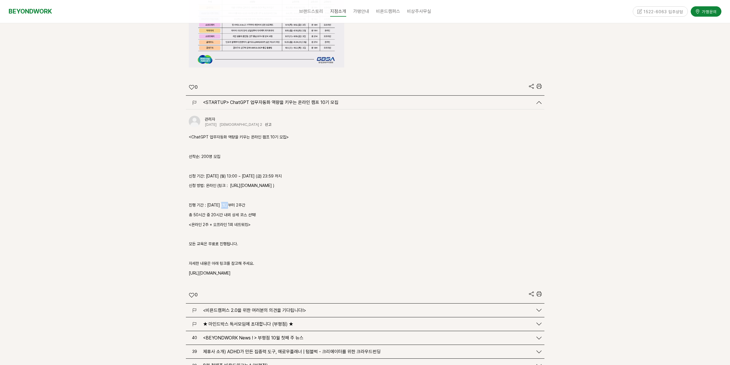
click at [235, 202] on p "진행 기간 : 25.08.16 (토) 부터 2주간" at bounding box center [365, 205] width 353 height 7
click at [247, 203] on div "<ChatGPT 업무자동화 역량을 키우는 온라인 캠프 10기 모집> 선착순: 200명 모집 신청 기간: 25.07.28 (월) 13:00 ~ …" at bounding box center [365, 205] width 353 height 143
click at [250, 212] on p "총 50시간 중 20시간 내외 상세 코스 선택!" at bounding box center [365, 215] width 353 height 7
click at [264, 212] on p "총 50시간 중 20시간 내외 상세 코스 선택!" at bounding box center [365, 215] width 353 height 7
click at [266, 212] on p "총 50시간 중 20시간 내외 상세 코스 선택!" at bounding box center [365, 215] width 353 height 7
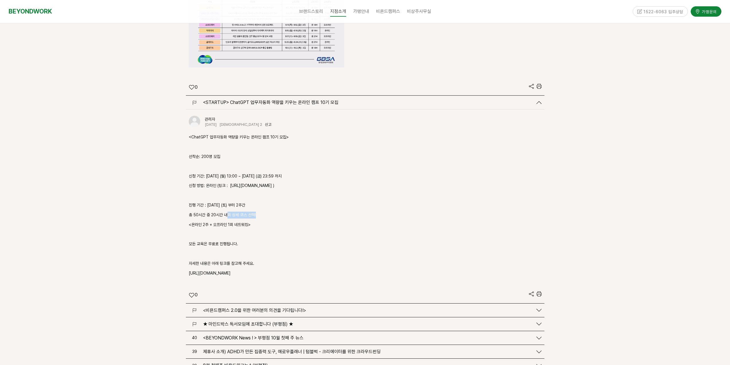
click at [268, 212] on p "총 50시간 중 20시간 내외 상세 코스 선택!" at bounding box center [365, 215] width 353 height 7
click at [239, 220] on div "<ChatGPT 업무자동화 역량을 키우는 온라인 캠프 10기 모집> 선착순: 200명 모집 신청 기간: 25.07.28 (월) 13:00 ~ …" at bounding box center [365, 205] width 353 height 143
click at [251, 221] on p "<온라인 2주 + 오프라인 1회 네트워킹>" at bounding box center [365, 224] width 353 height 7
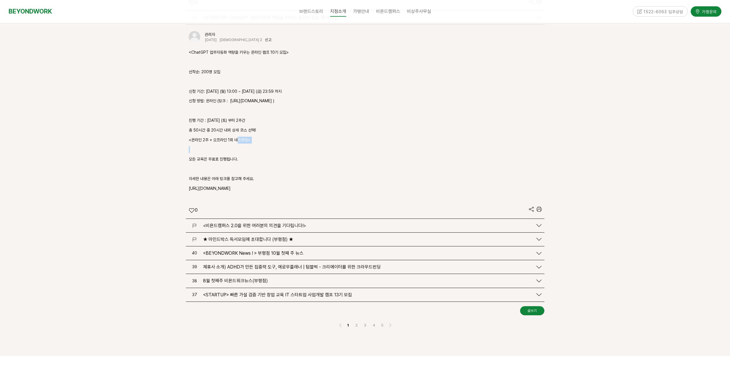
scroll to position [1521, 0]
click at [243, 182] on div "관리자 2025-08-06 조회 2 신고 신고 <ChatGPT 업무자동화 역량을 키우는 온라인 캠프 10기 모집> 선착순: 200명 모집 신청…" at bounding box center [365, 120] width 359 height 193
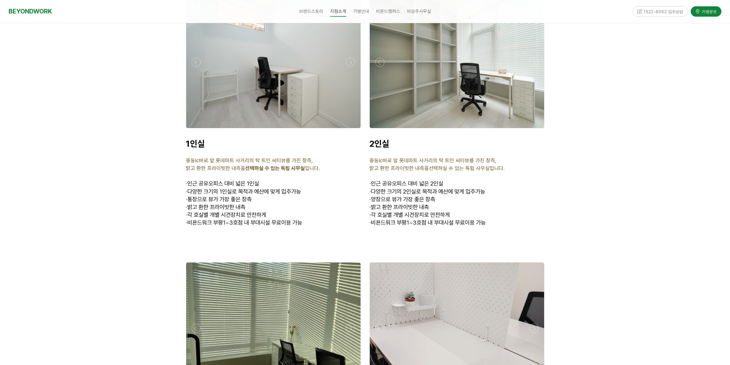
scroll to position [2354, 0]
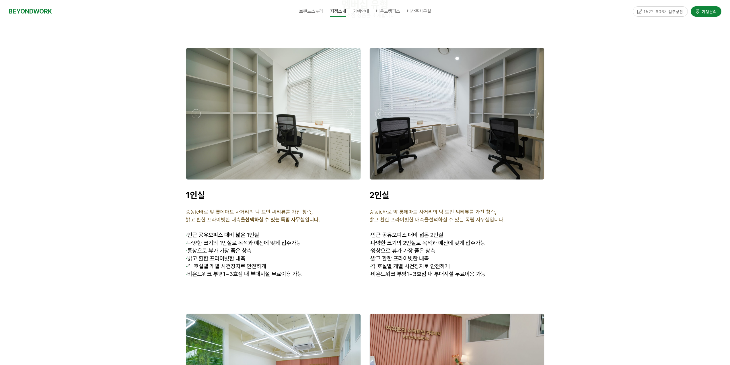
click at [197, 181] on div at bounding box center [274, 181] width 178 height 0
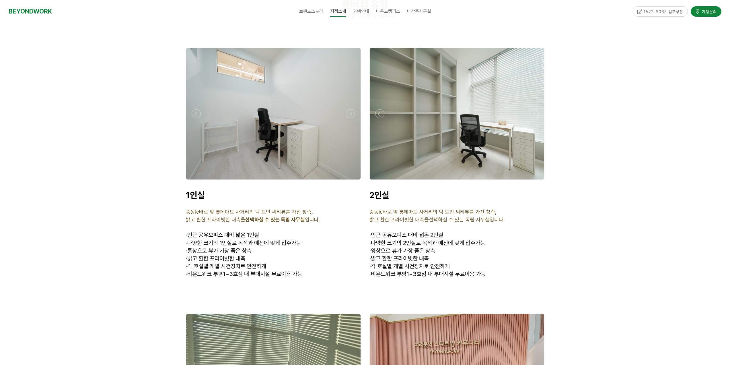
click at [197, 181] on div at bounding box center [274, 181] width 178 height 0
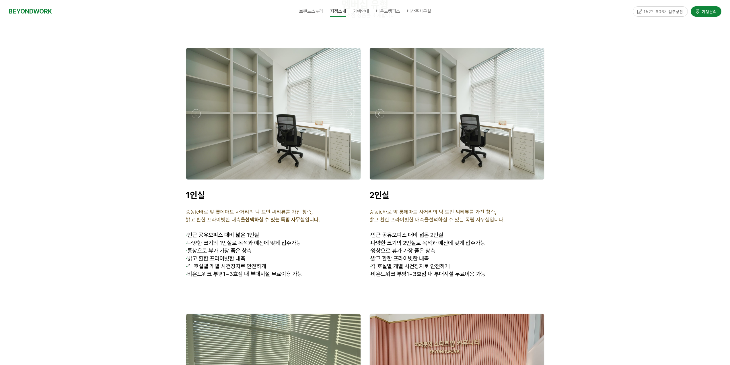
click at [197, 181] on div at bounding box center [274, 181] width 178 height 0
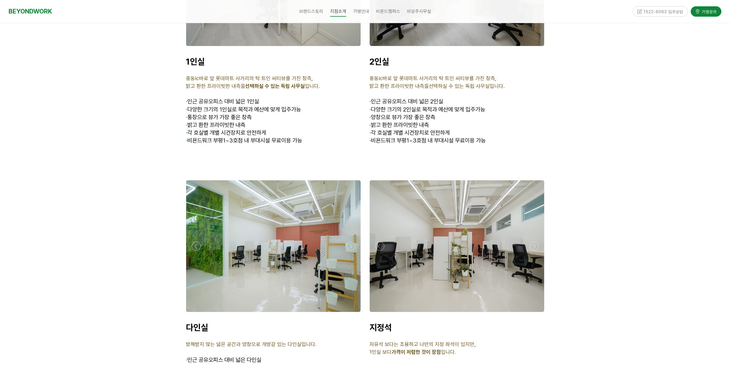
scroll to position [2497, 0]
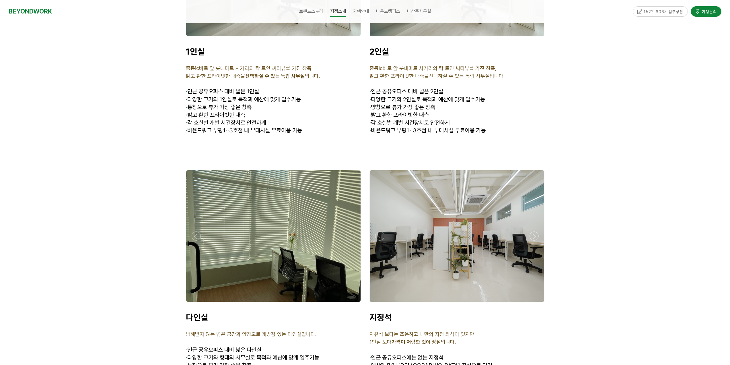
click at [380, 303] on div at bounding box center [457, 303] width 178 height 0
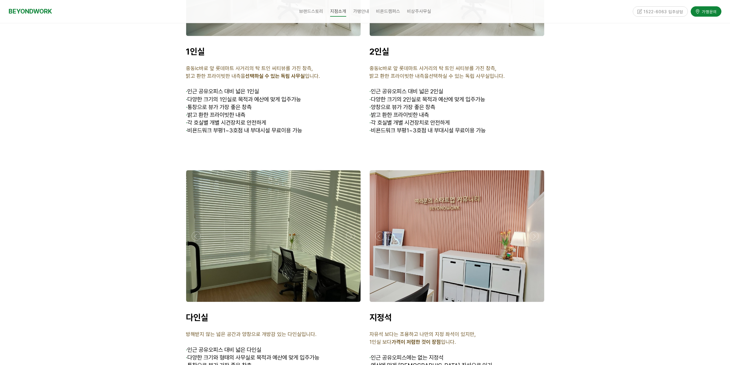
click at [538, 303] on div at bounding box center [457, 303] width 178 height 0
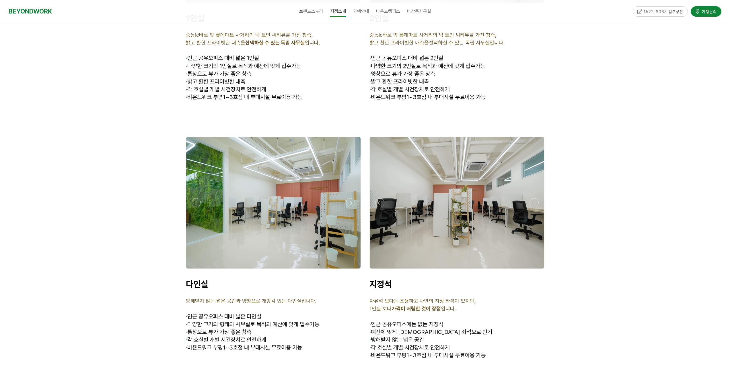
scroll to position [2583, 0]
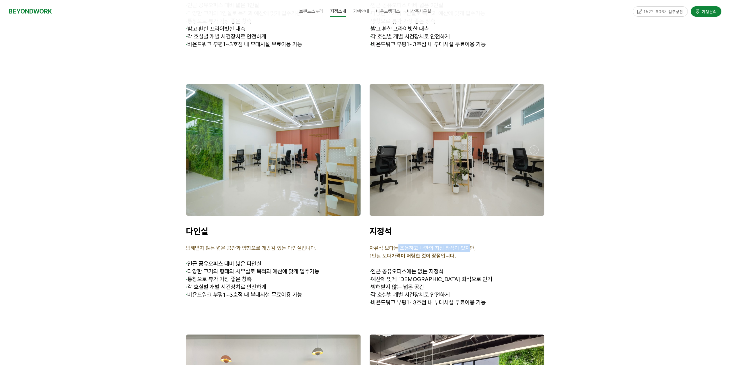
drag, startPoint x: 435, startPoint y: 241, endPoint x: 465, endPoint y: 243, distance: 30.5
click at [465, 244] on p "자유석 보다는 조용하고 나만의 지정 좌석이 있지만," at bounding box center [457, 248] width 175 height 8
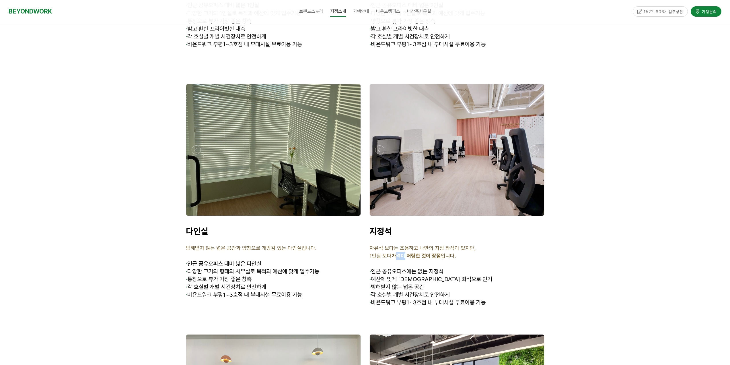
drag, startPoint x: 398, startPoint y: 246, endPoint x: 441, endPoint y: 249, distance: 42.3
click at [428, 253] on strong "가격이 저렴한 것이 장점" at bounding box center [416, 256] width 49 height 6
click at [441, 253] on span "1인실 보다 가격이 저렴한 것이 장점 입니다." at bounding box center [413, 256] width 86 height 6
drag, startPoint x: 454, startPoint y: 254, endPoint x: 473, endPoint y: 255, distance: 19.5
click at [464, 255] on div "지정석 자유석 보다는 조용하고 나만의 지정 좌석이 있지만, 1인실 보다 가격이 저렴한 것이 장점 입니다. · 인근 공유오피스에는 없는 지정석 …" at bounding box center [457, 266] width 175 height 81
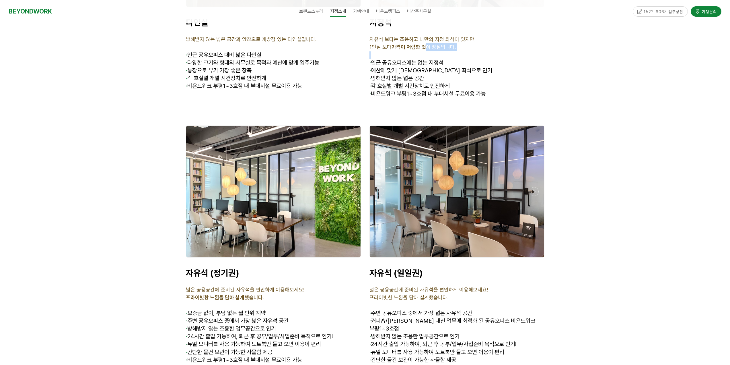
scroll to position [2842, 0]
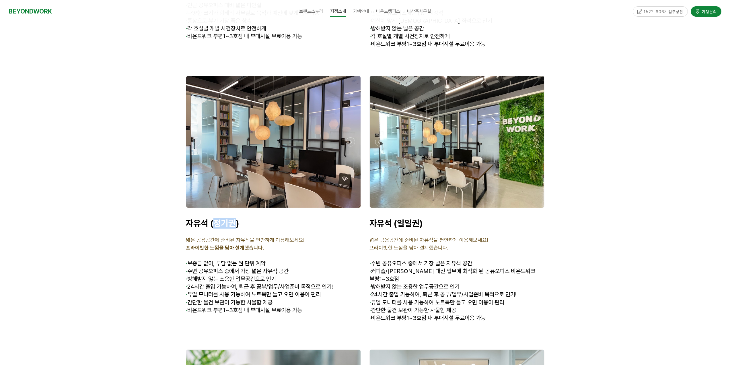
drag, startPoint x: 215, startPoint y: 215, endPoint x: 233, endPoint y: 216, distance: 18.1
click at [233, 218] on span "자유석 (정기권)" at bounding box center [212, 223] width 53 height 10
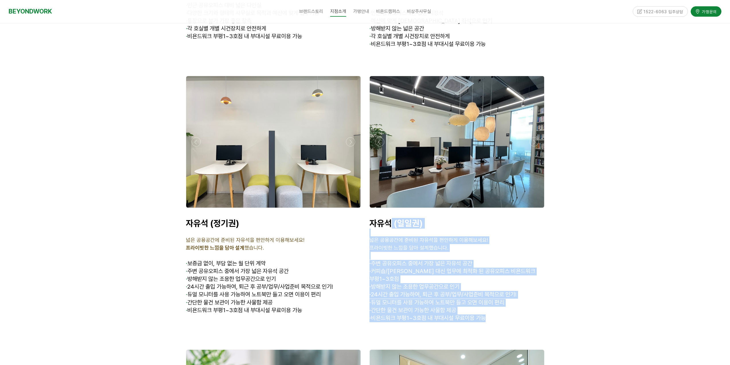
drag, startPoint x: 391, startPoint y: 214, endPoint x: 513, endPoint y: 319, distance: 161.4
click at [513, 322] on div "·" at bounding box center [457, 207] width 184 height 274
click at [517, 291] on div "자유석 (일일권) 넓은 공용공간에 준비된 자유석을 편안하게 이용해보세요! 프라이빗한 느낌을 담아 설계했습니다. · 주변 공유오피스 중에서 가장…" at bounding box center [457, 270] width 175 height 104
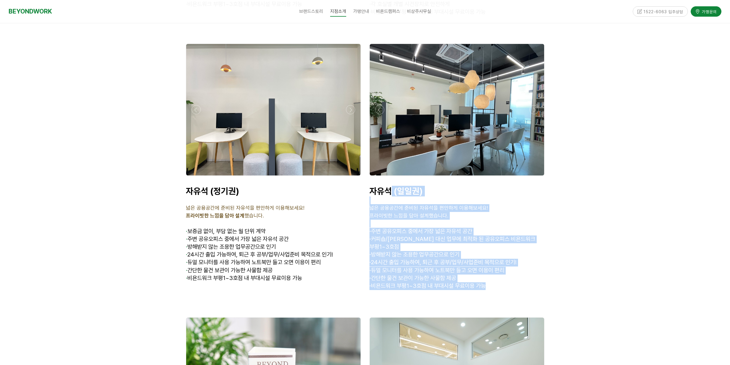
scroll to position [2928, 0]
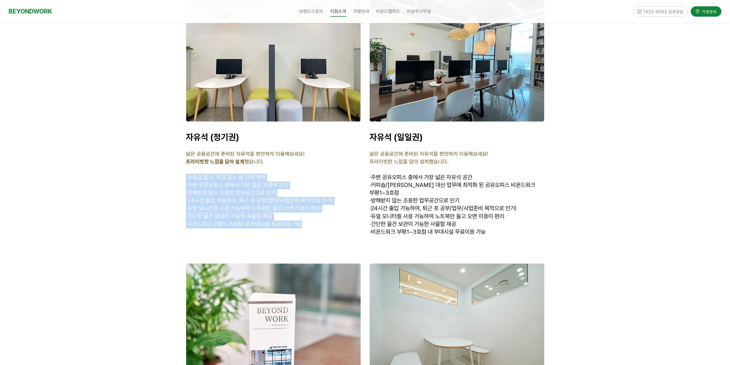
drag, startPoint x: 208, startPoint y: 176, endPoint x: 309, endPoint y: 213, distance: 107.8
click at [310, 213] on div "자유석 (정기권) 넓은 공용공간에 준비된 자유석을 편안하게 이용해보세요! 프라이빗한 느낌을 담아 설계 했습니다. · 보증금 없이, 부담 없는 …" at bounding box center [274, 183] width 184 height 113
click at [279, 220] on span "· 비욘드워크 부평1~3호점 내 부대시설 무료이용 가능" at bounding box center [244, 223] width 116 height 7
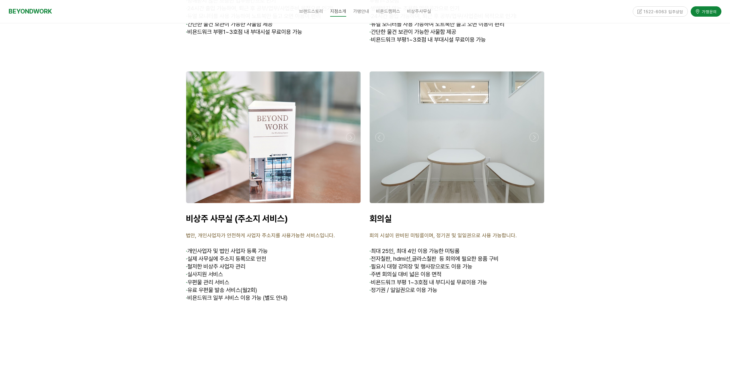
scroll to position [3157, 0]
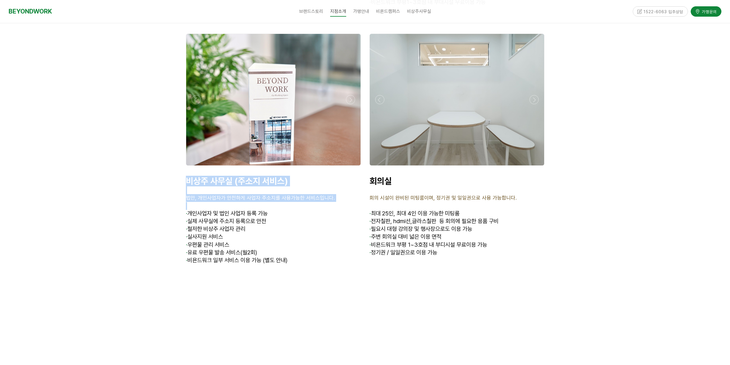
drag, startPoint x: 230, startPoint y: 179, endPoint x: 272, endPoint y: 196, distance: 46.1
click at [265, 197] on div "비상주 사무실 (주소지 서비스) 법안, 개인사업자가 안전하게 사업자 주소지를 사용가능한 서비스입니다. · 개인사업자 및 법인 사업자 등록 가능…" at bounding box center [274, 219] width 184 height 97
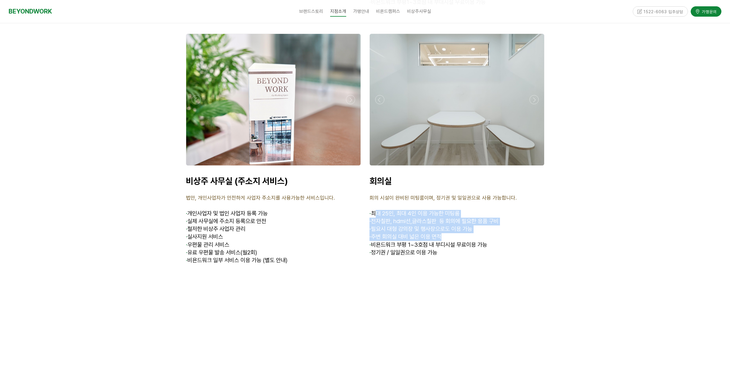
drag, startPoint x: 430, startPoint y: 215, endPoint x: 472, endPoint y: 227, distance: 43.4
click at [472, 227] on div "회의실 회의 시설이 완비된 미팅룸이며, 정기권 및 일일권으로 사용 가능합니다. · 최대 25인, 최대 4인 이용 가능한 미팅룸 · 전자칠판, …" at bounding box center [457, 220] width 175 height 89
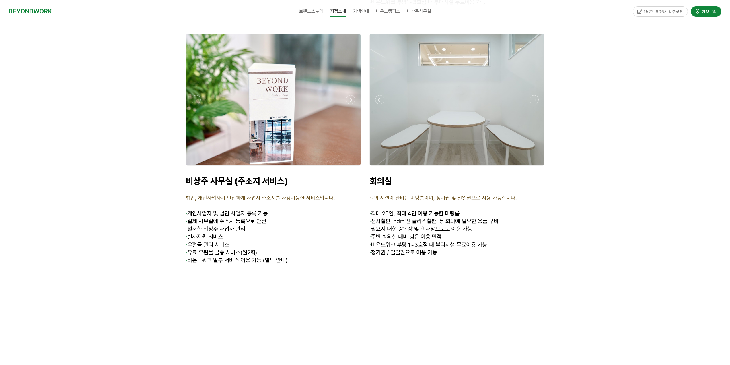
click at [451, 241] on span "· 비욘드워크 부평 1~3호점 내 부디시설 무료이용 가능" at bounding box center [429, 244] width 118 height 7
click at [446, 226] on div "회의실 회의 시설이 완비된 미팅룸이며, 정기권 및 일일권으로 사용 가능합니다. · 최대 25인, 최대 4인 이용 가능한 미팅룸 · 전자칠판, …" at bounding box center [457, 220] width 175 height 89
drag, startPoint x: 405, startPoint y: 236, endPoint x: 458, endPoint y: 239, distance: 53.8
click at [437, 241] on span "· 비욘드워크 부평 1~3호점 내 부디시설 무료이용 가능" at bounding box center [429, 244] width 118 height 7
click at [458, 241] on span "· 비욘드워크 부평 1~3호점 내 부디시설 무료이용 가능" at bounding box center [429, 244] width 118 height 7
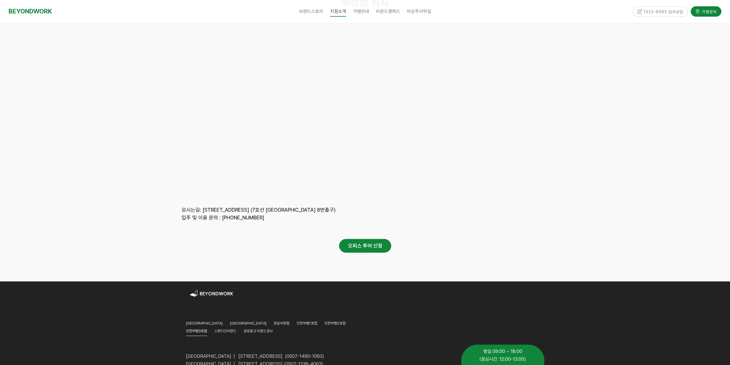
scroll to position [3682, 0]
